Goal: Navigation & Orientation: Go to known website

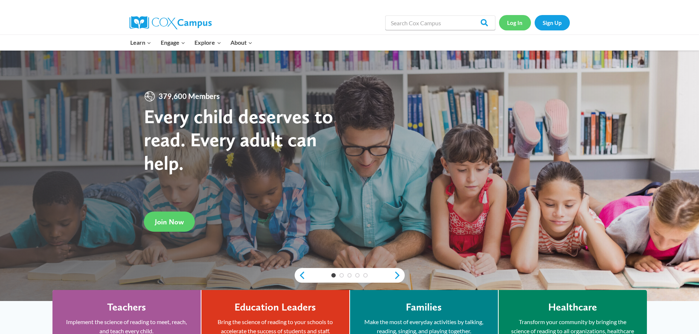
click at [512, 25] on link "Log In" at bounding box center [515, 22] width 32 height 15
click at [517, 22] on link "Log In" at bounding box center [515, 22] width 32 height 15
